Goal: Find specific page/section: Find specific page/section

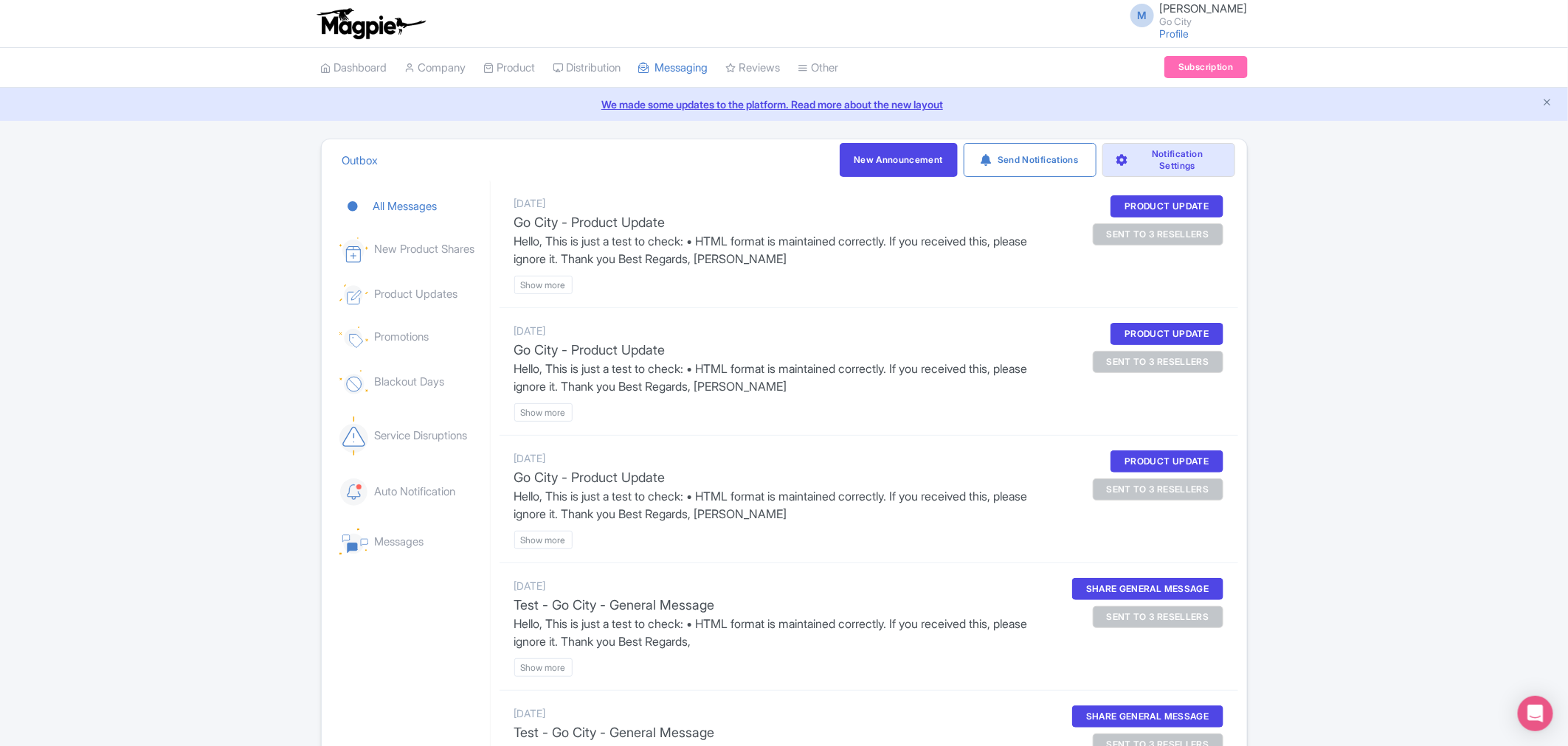
click at [34, 398] on div "Outbox New Announcement Send Notifications Notification Settings All Messages N…" at bounding box center [784, 509] width 1568 height 740
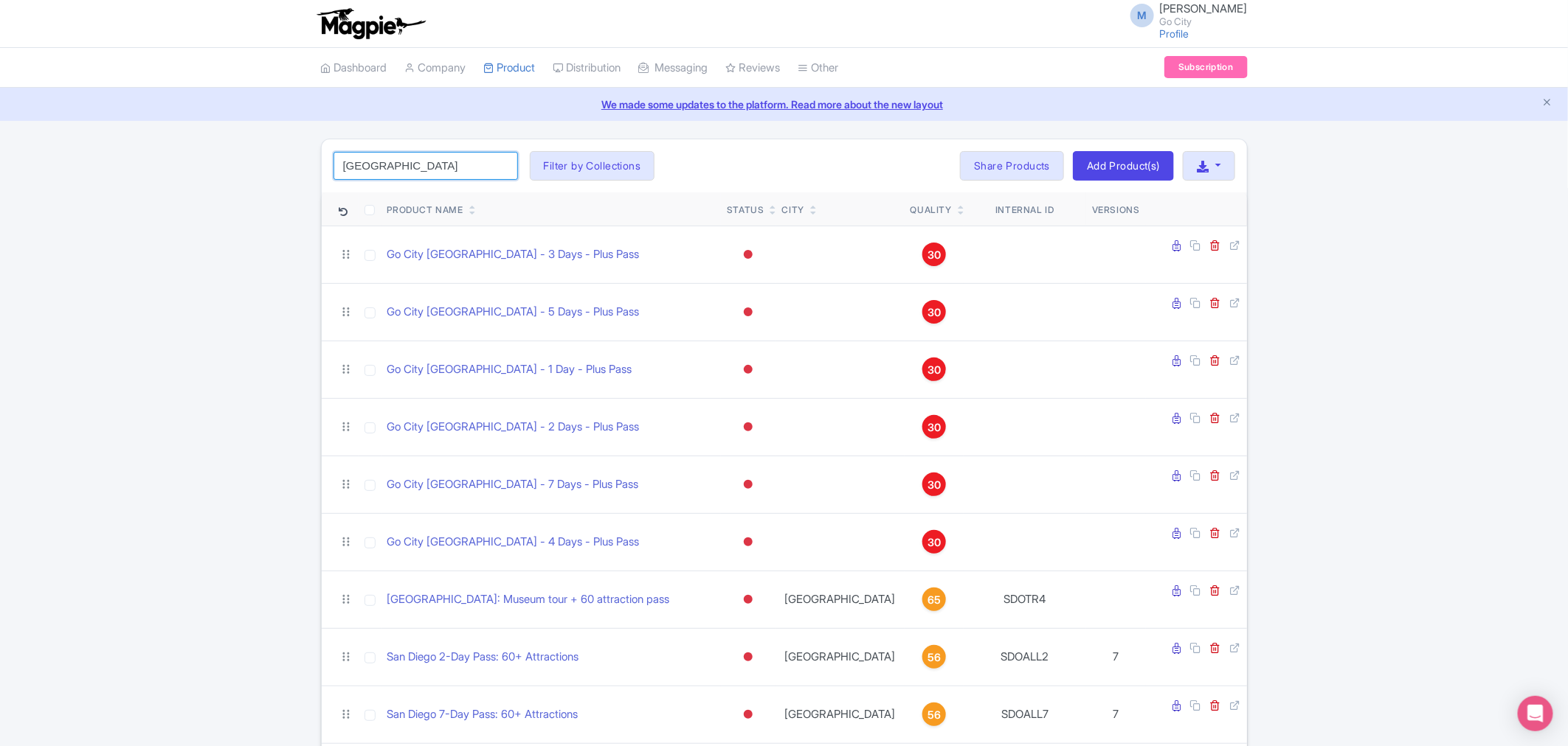
click at [439, 167] on input "san diego" at bounding box center [426, 165] width 184 height 28
click button "Search" at bounding box center [0, 0] width 0 height 0
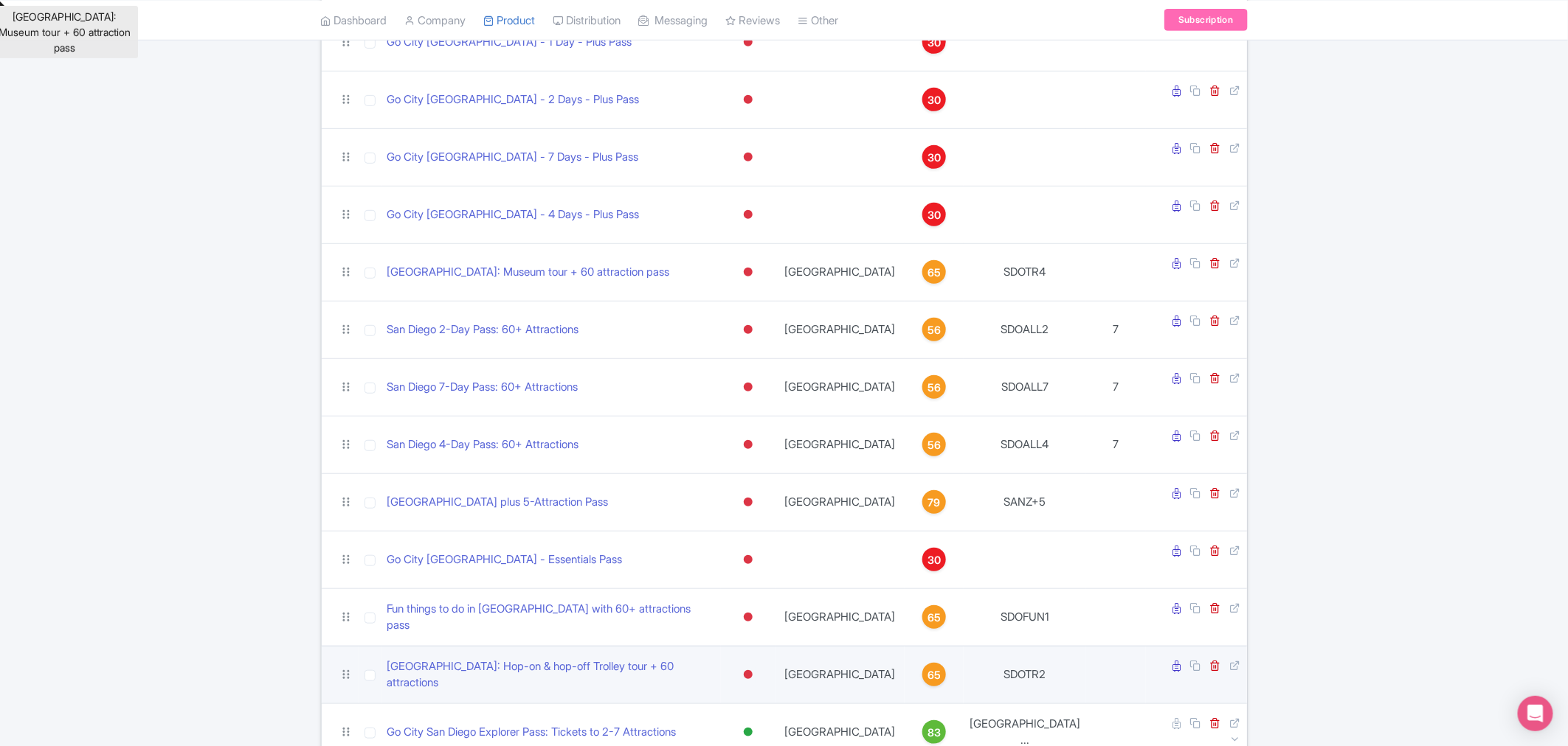
scroll to position [655, 0]
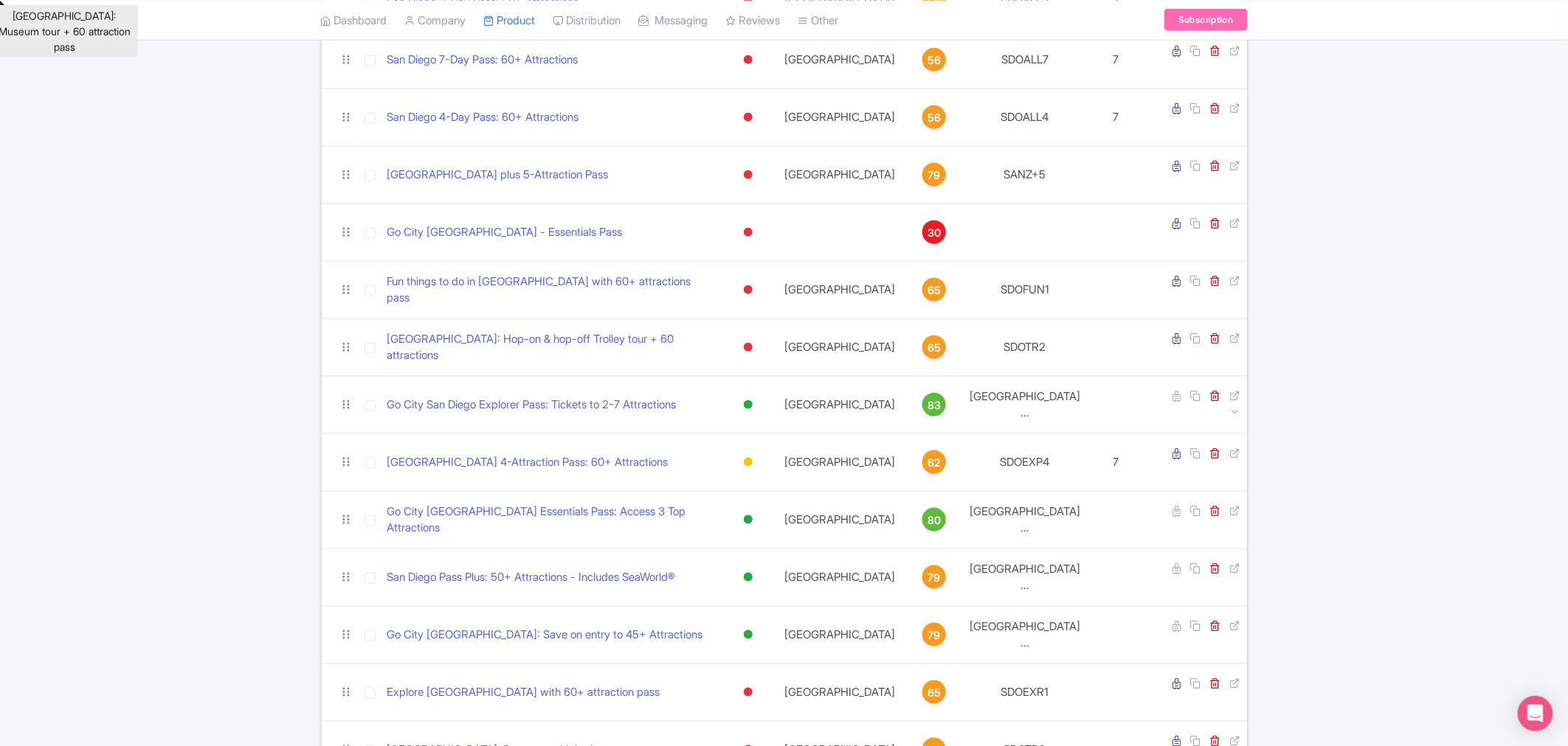
click at [1474, 145] on div "san diego Search Filter by Collections All Inclusive Explorer Trade Products Tr…" at bounding box center [784, 454] width 1568 height 1940
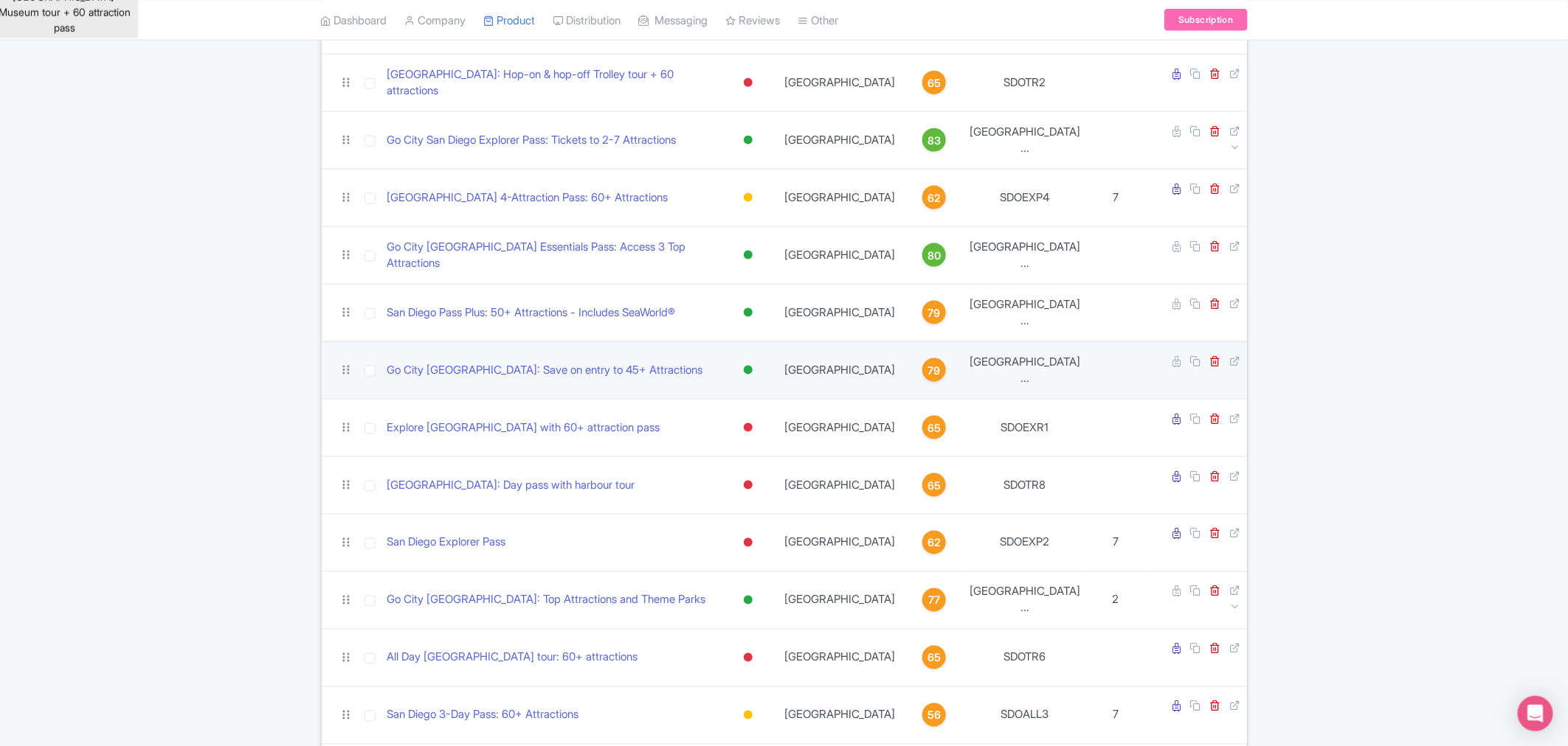
scroll to position [901, 0]
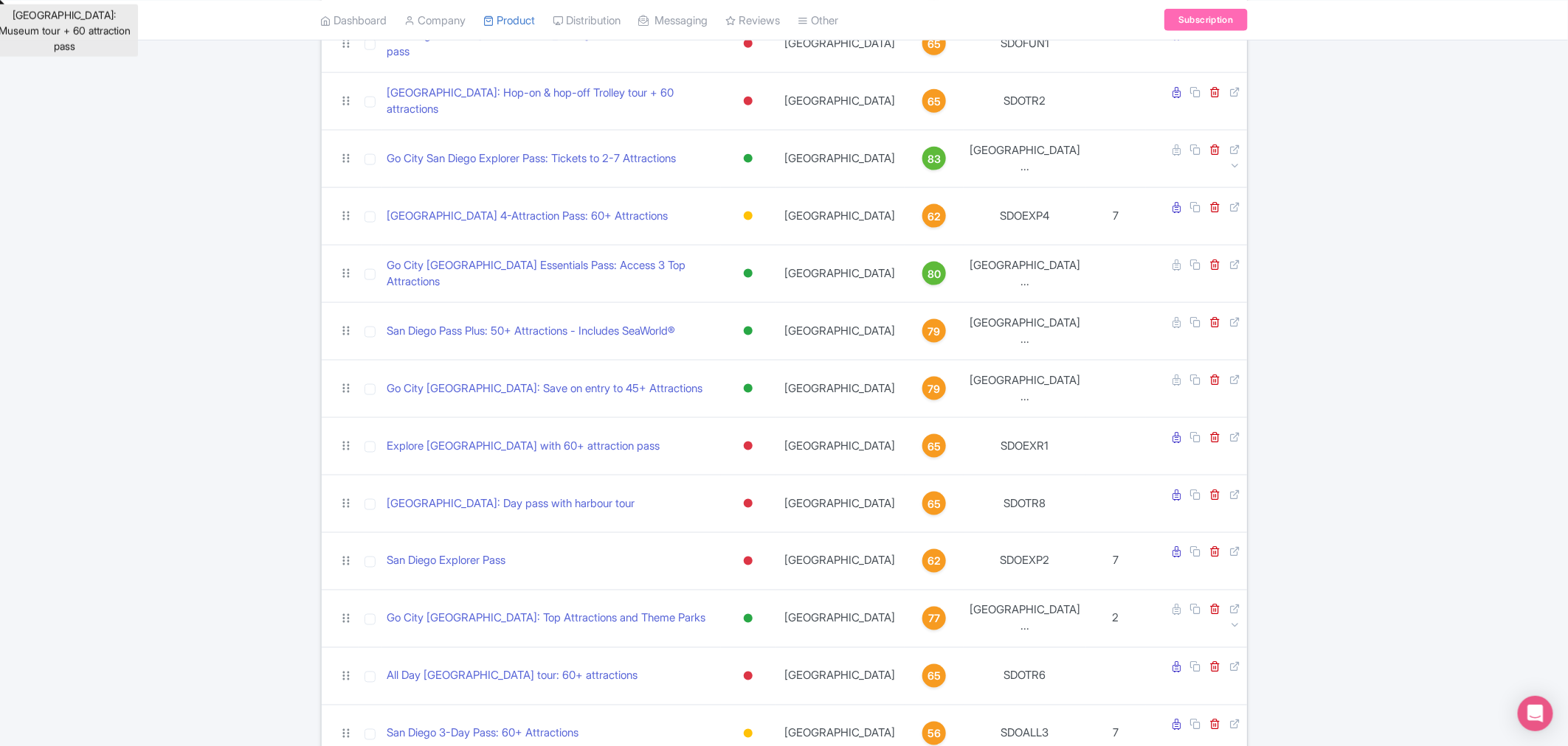
click at [197, 139] on div "san diego Search Filter by Collections All Inclusive Explorer Trade Products Tr…" at bounding box center [784, 374] width 1568 height 2274
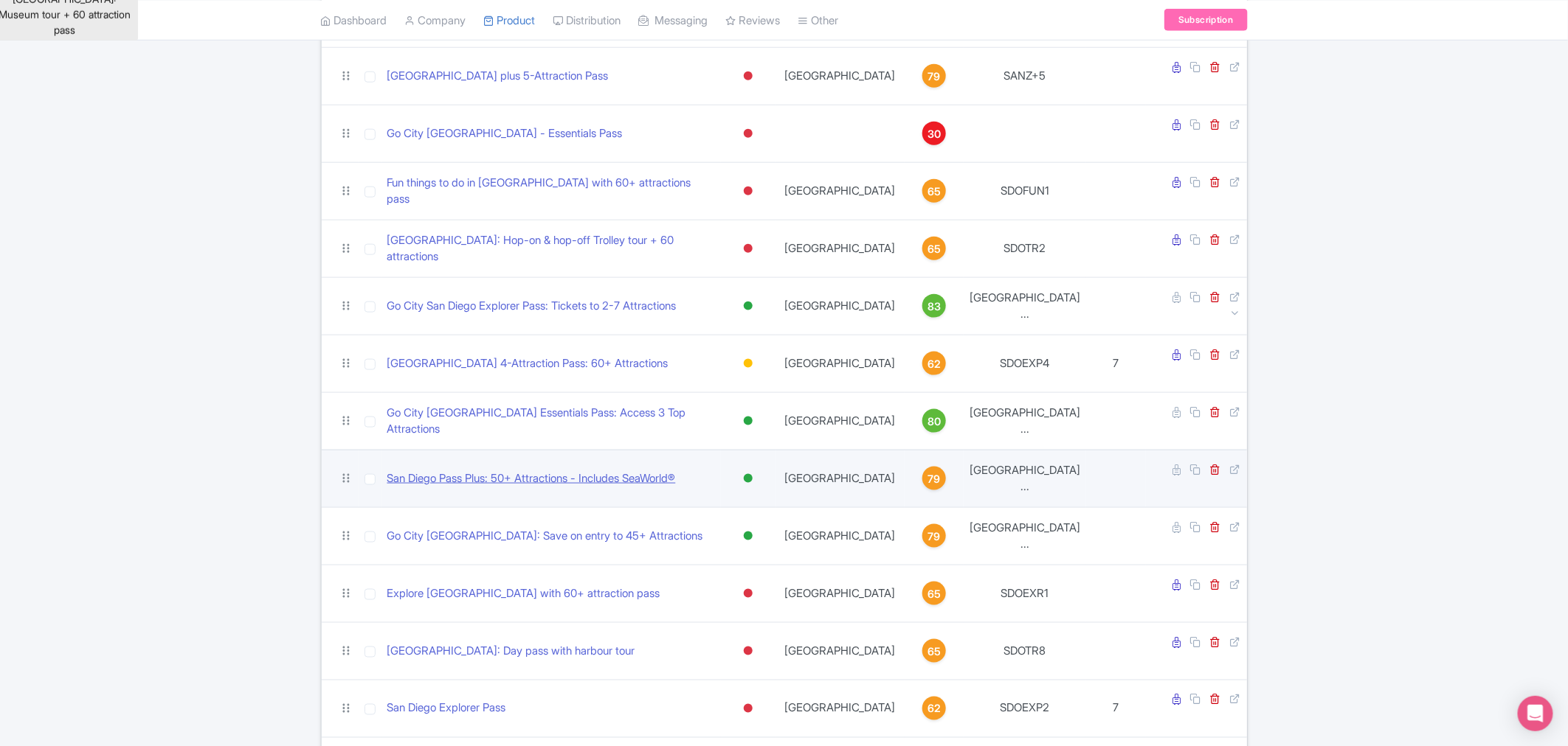
scroll to position [737, 0]
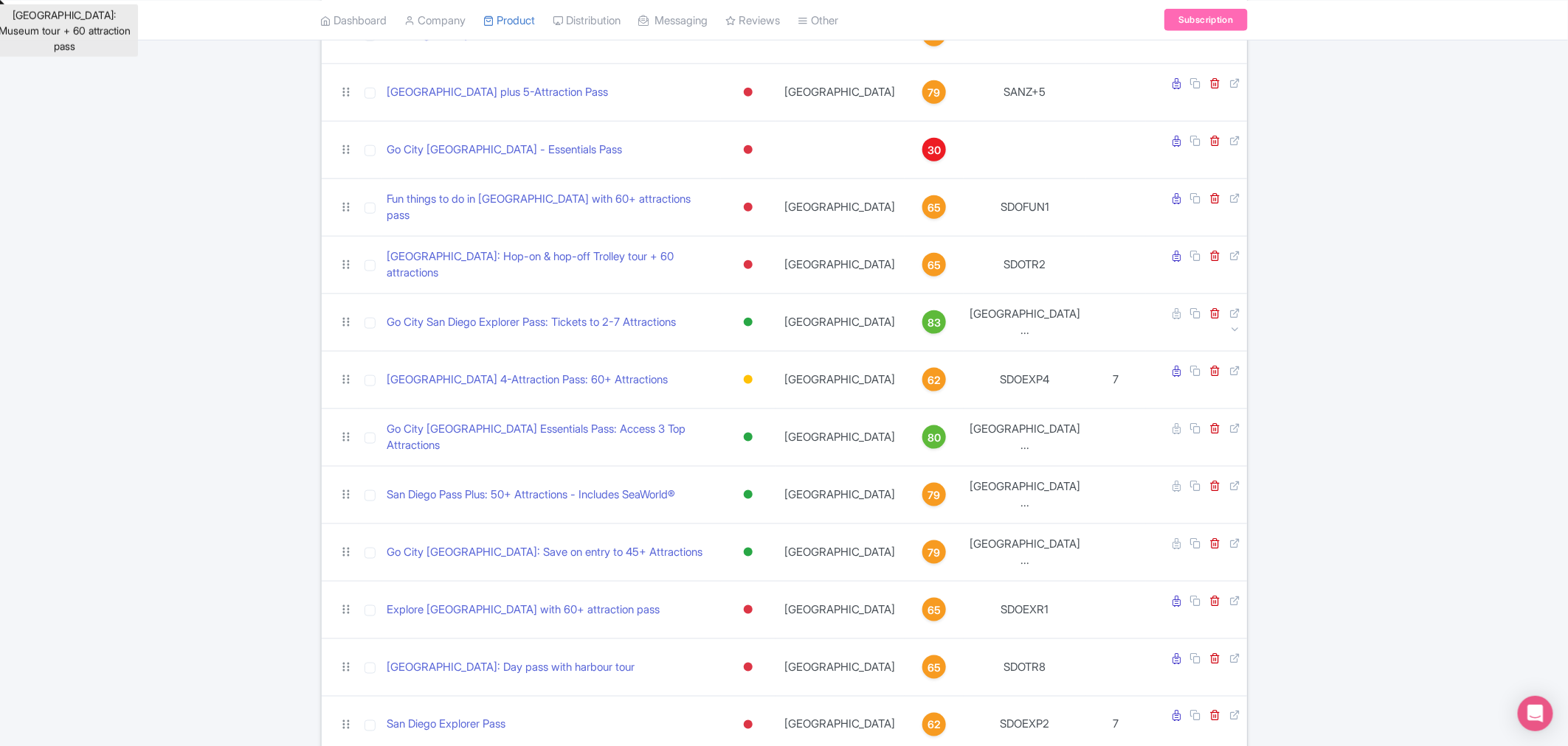
click at [1472, 172] on div "san diego Search Filter by Collections All Inclusive Explorer Trade Products Tr…" at bounding box center [784, 538] width 1568 height 2274
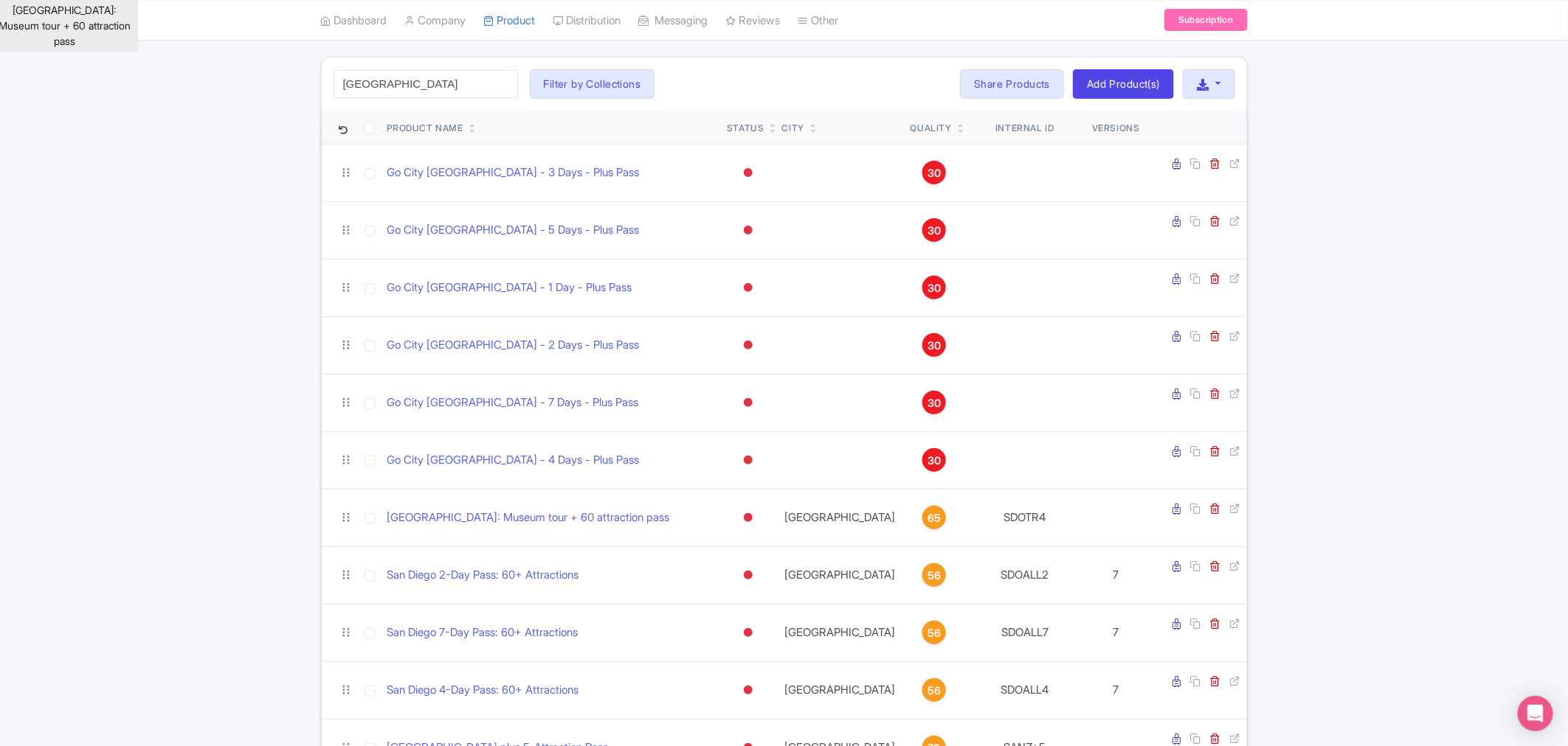
scroll to position [0, 0]
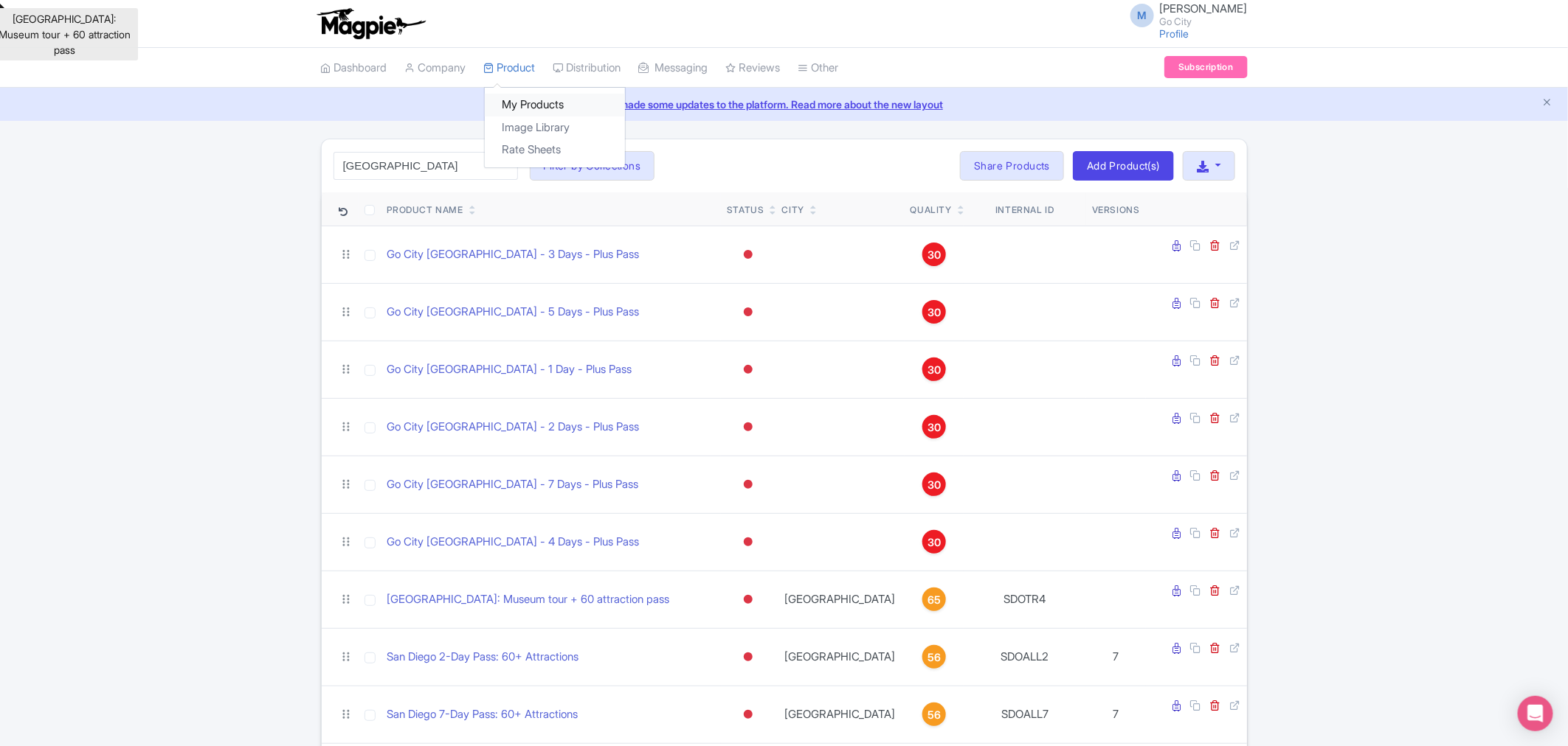
click at [528, 96] on link "My Products" at bounding box center [555, 105] width 140 height 23
